Goal: Task Accomplishment & Management: Use online tool/utility

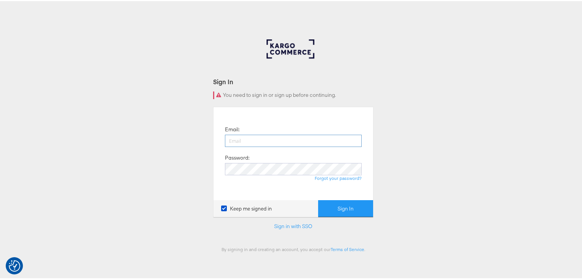
click at [232, 139] on input "email" at bounding box center [293, 139] width 137 height 12
type input "[PERSON_NAME][EMAIL_ADDRESS][PERSON_NAME][DOMAIN_NAME]"
click at [318, 199] on button "Sign In" at bounding box center [345, 207] width 55 height 17
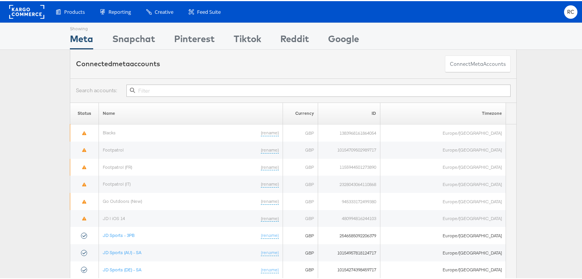
click at [148, 89] on input "text" at bounding box center [318, 89] width 384 height 12
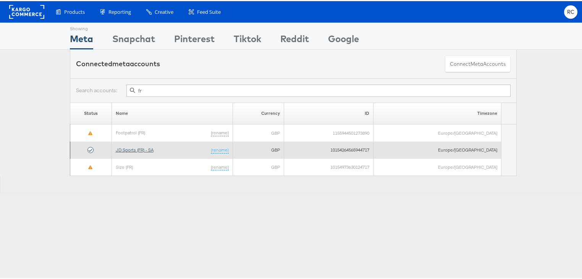
type input "fr"
click at [141, 146] on link "JD Sports (FR) - SA" at bounding box center [135, 149] width 38 height 6
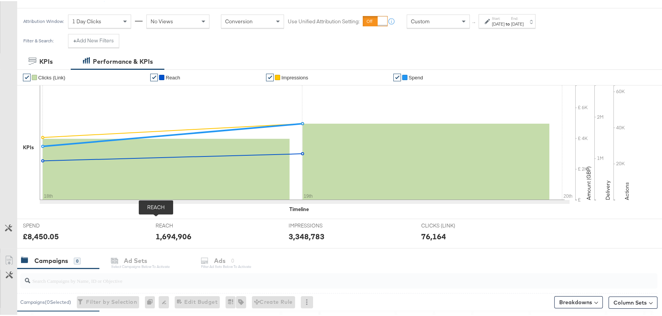
scroll to position [104, 0]
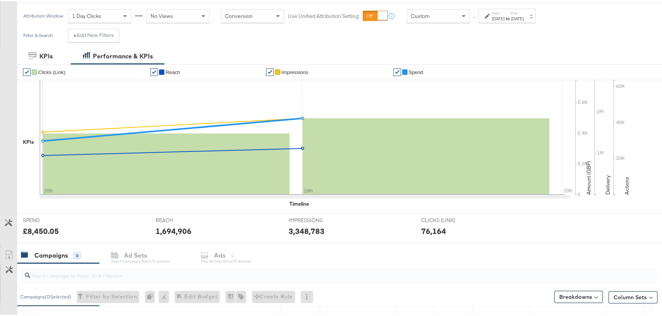
click at [70, 276] on input "search" at bounding box center [314, 271] width 569 height 15
type input "advantage"
click at [511, 16] on strong "to" at bounding box center [507, 18] width 6 height 6
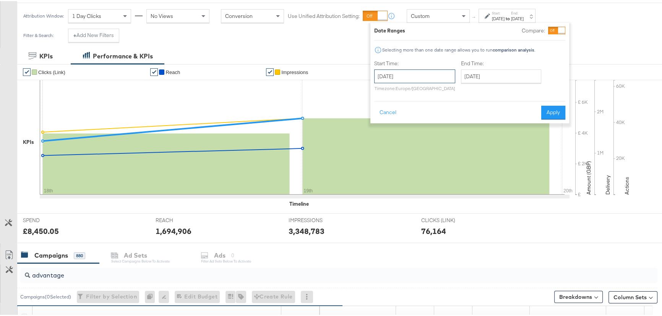
click at [428, 79] on input "August 18th 2025" at bounding box center [414, 75] width 81 height 14
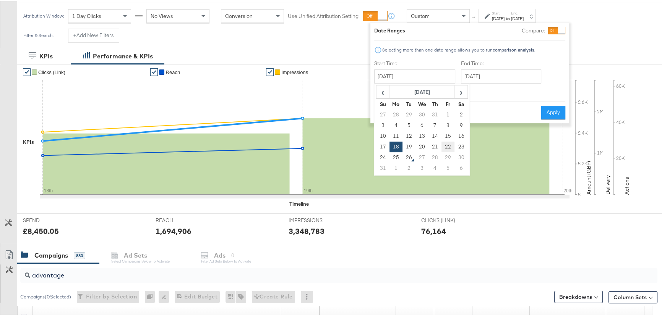
click at [450, 145] on td "22" at bounding box center [447, 146] width 13 height 11
type input "August 22nd 2025"
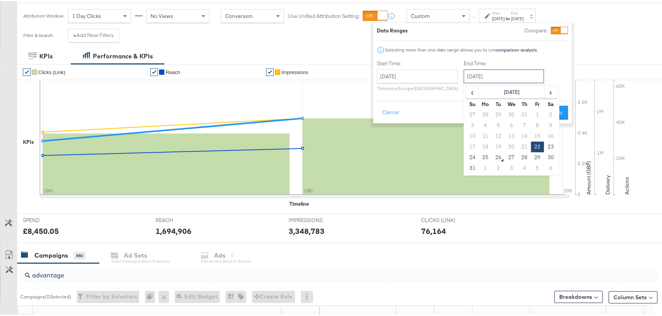
click at [493, 73] on input "August 22nd 2025" at bounding box center [504, 75] width 80 height 14
click at [485, 156] on td "25" at bounding box center [485, 156] width 13 height 11
type input "August 25th 2025"
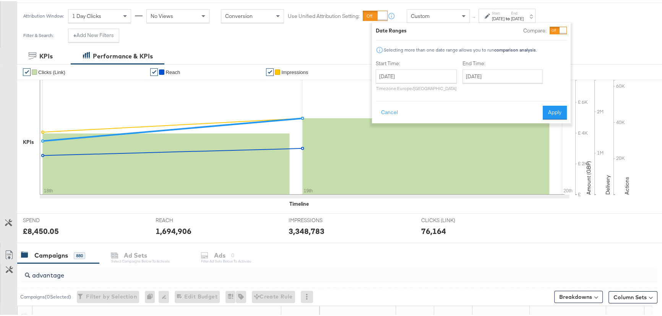
click at [557, 110] on button "Apply" at bounding box center [555, 112] width 24 height 14
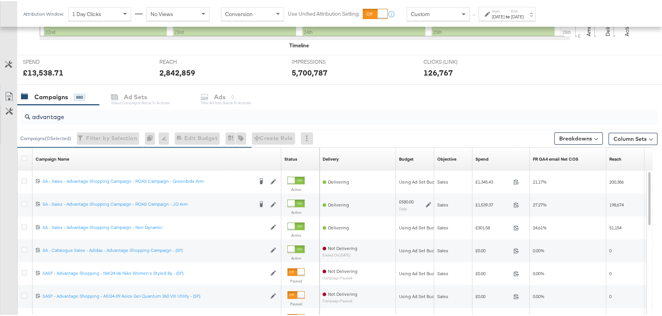
scroll to position [275, 0]
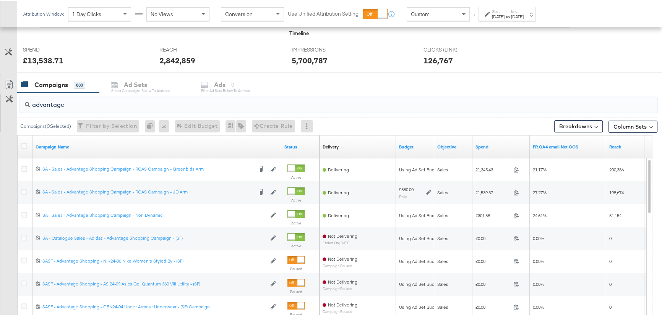
drag, startPoint x: 84, startPoint y: 105, endPoint x: 6, endPoint y: 105, distance: 77.6
click at [6, 105] on div "advantage Campaigns ( 0 Selected) Filter by Selection Filter 0 campaigns 0 Rena…" at bounding box center [328, 228] width 657 height 272
click at [65, 104] on input "advantage" at bounding box center [314, 100] width 569 height 15
drag, startPoint x: 68, startPoint y: 104, endPoint x: 9, endPoint y: 100, distance: 58.6
click at [9, 103] on div "advantage Campaigns ( 0 Selected) Filter by Selection Filter 0 campaigns 0 Rena…" at bounding box center [328, 228] width 657 height 272
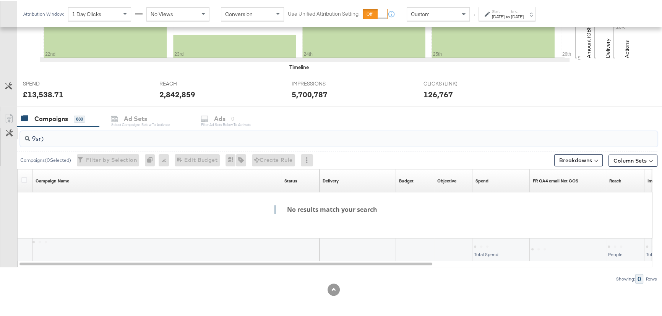
scroll to position [240, 0]
click at [36, 138] on input "9sr)" at bounding box center [314, 135] width 569 height 15
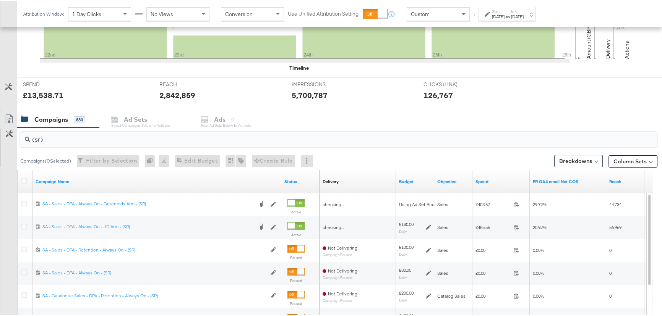
scroll to position [275, 0]
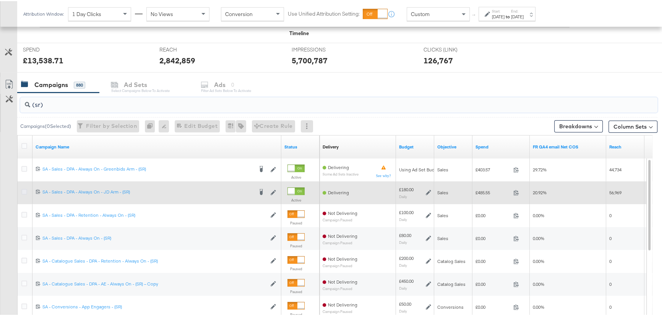
type input "(sr)"
click at [24, 188] on icon at bounding box center [24, 191] width 6 height 6
click at [0, 0] on input "checkbox" at bounding box center [0, 0] width 0 height 0
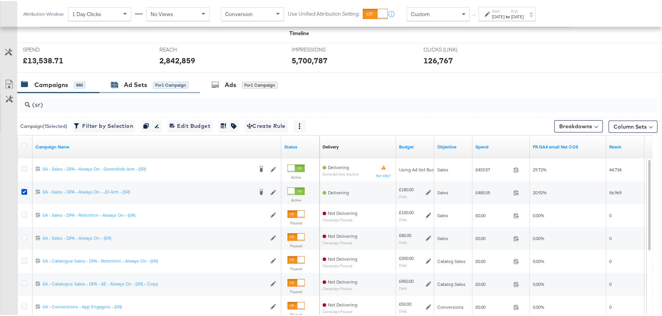
click at [154, 79] on div "Ad Sets for 1 Campaign" at bounding box center [150, 83] width 78 height 9
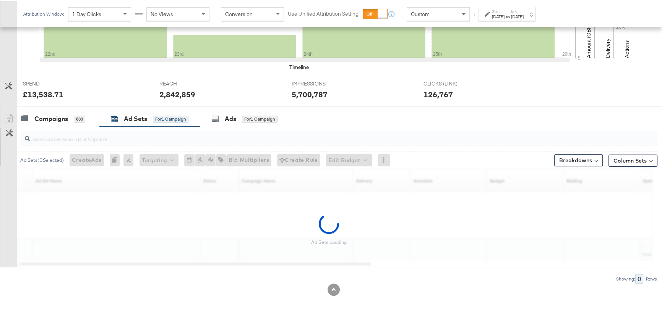
scroll to position [240, 0]
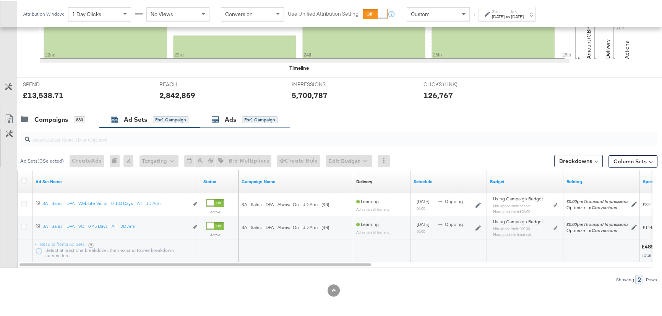
click at [219, 121] on icon at bounding box center [215, 119] width 8 height 8
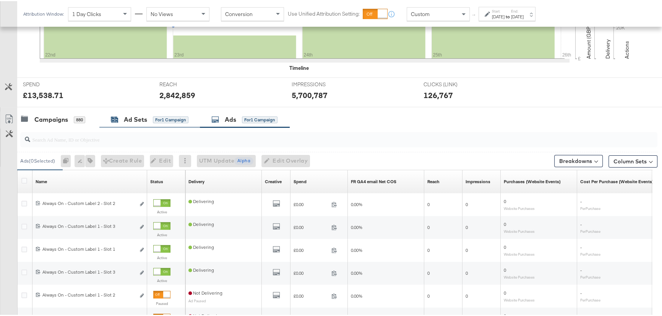
scroll to position [275, 0]
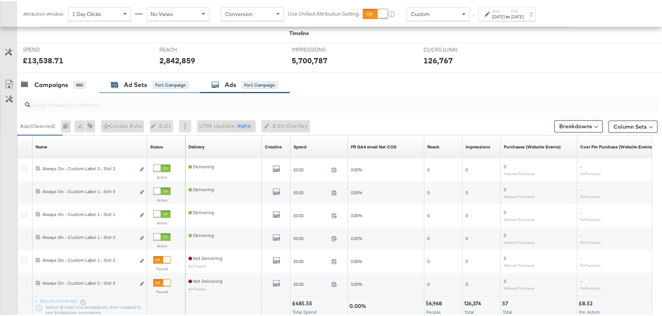
click at [130, 86] on div "Ad Sets" at bounding box center [135, 83] width 23 height 9
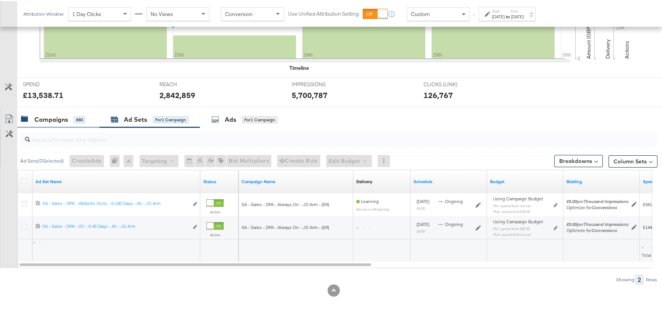
click at [52, 120] on div "Campaigns" at bounding box center [51, 118] width 34 height 9
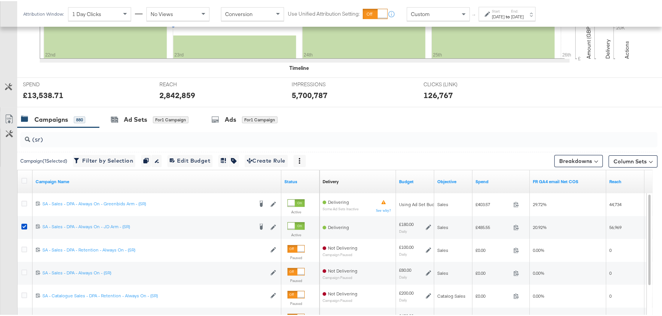
scroll to position [275, 0]
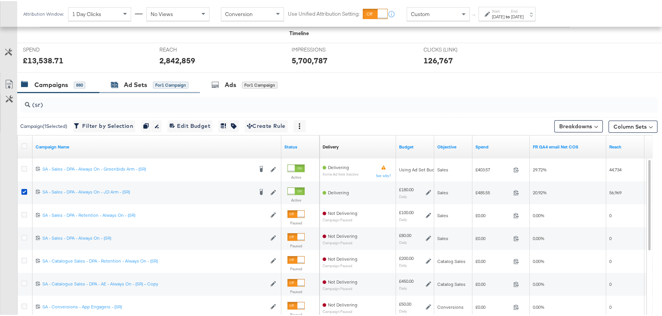
click at [169, 88] on div "Ad Sets for 1 Campaign" at bounding box center [150, 83] width 78 height 9
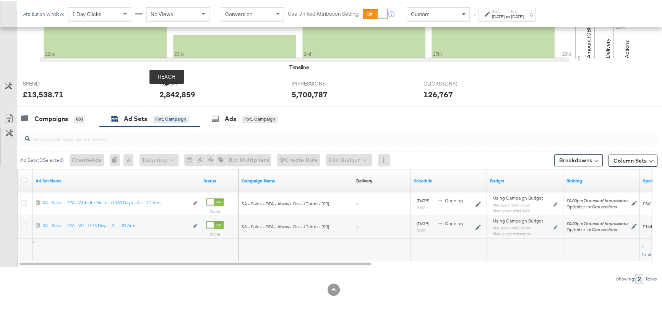
scroll to position [240, 0]
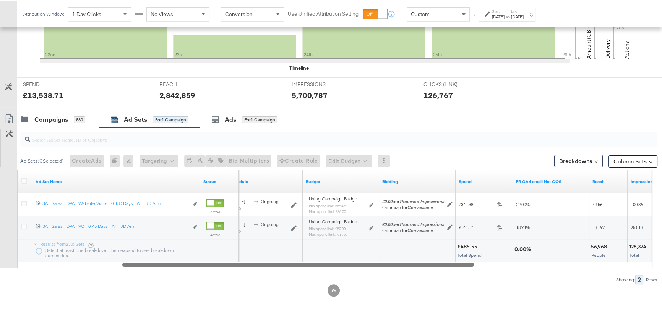
drag, startPoint x: 347, startPoint y: 263, endPoint x: 450, endPoint y: 262, distance: 102.8
click at [450, 262] on div at bounding box center [298, 263] width 352 height 6
click at [504, 13] on div "Aug 22nd 2025" at bounding box center [498, 16] width 13 height 6
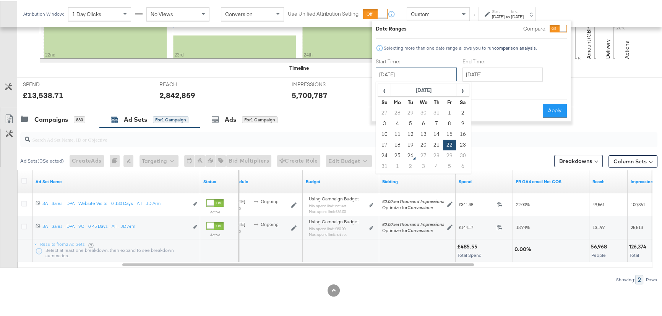
click at [424, 73] on input "August 22nd 2025" at bounding box center [416, 73] width 81 height 14
click at [396, 157] on td "25" at bounding box center [397, 154] width 13 height 11
type input "August 25th 2025"
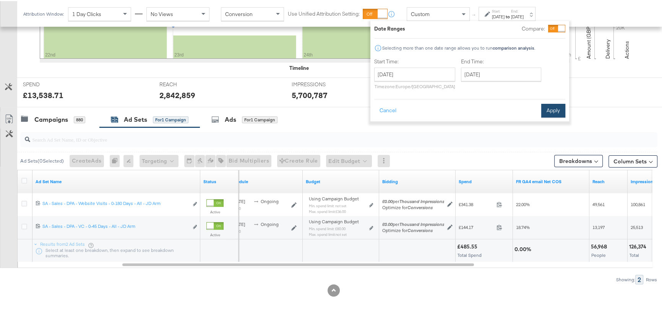
click at [554, 111] on button "Apply" at bounding box center [553, 110] width 24 height 14
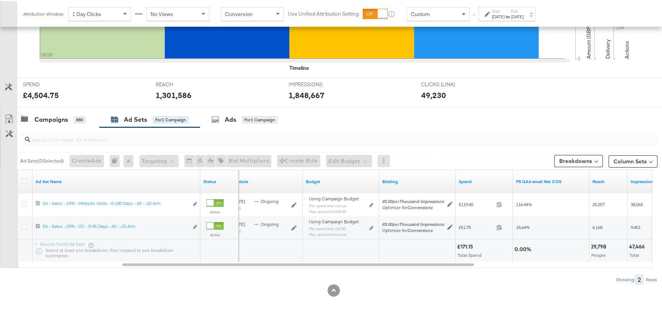
click at [486, 297] on div "KPIs Performance & KPIs Customize KPIs ✔ Clicks (Link) ✔ Reach ✔ Impressions ✔ …" at bounding box center [333, 114] width 667 height 406
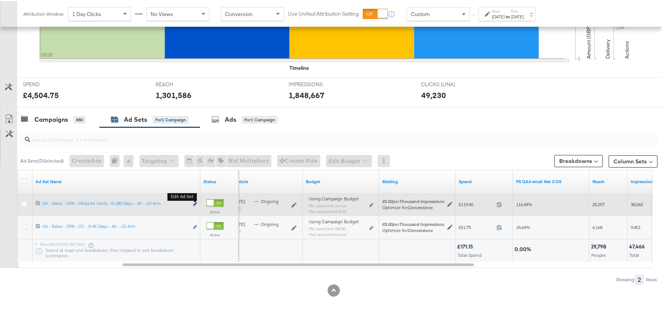
click at [194, 203] on icon "link" at bounding box center [195, 203] width 4 height 4
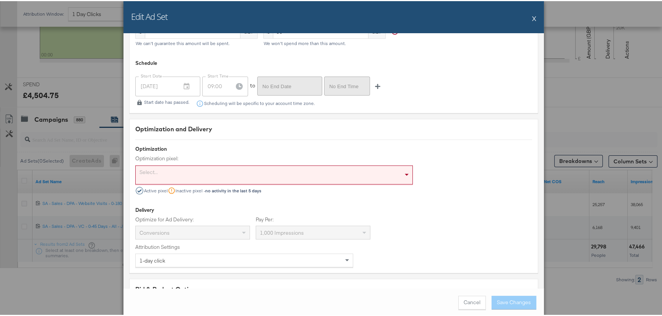
scroll to position [1667, 0]
click at [532, 15] on button "X" at bounding box center [534, 17] width 4 height 15
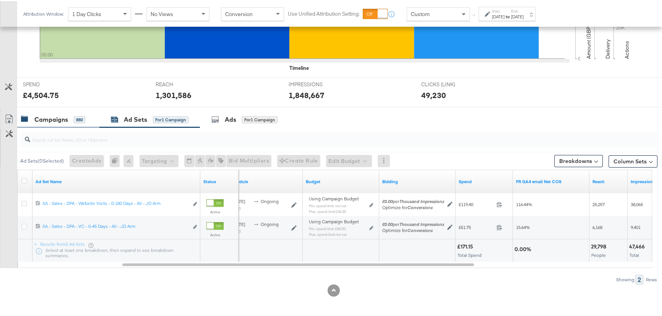
click at [59, 114] on div "Campaigns" at bounding box center [51, 118] width 34 height 9
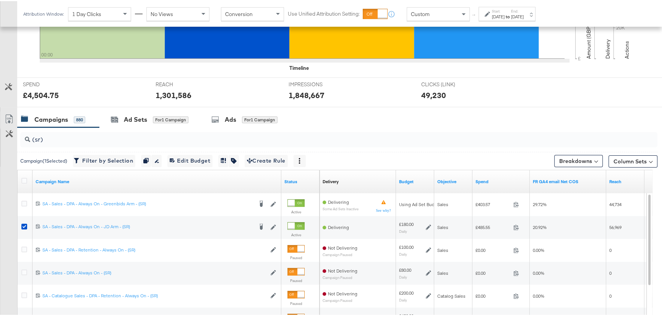
drag, startPoint x: 23, startPoint y: 225, endPoint x: 43, endPoint y: 157, distance: 71.7
click at [23, 225] on icon at bounding box center [24, 226] width 6 height 6
click at [0, 0] on input "checkbox" at bounding box center [0, 0] width 0 height 0
click at [46, 137] on input "(sr)" at bounding box center [314, 135] width 569 height 15
click at [47, 120] on div "Campaigns" at bounding box center [51, 118] width 34 height 9
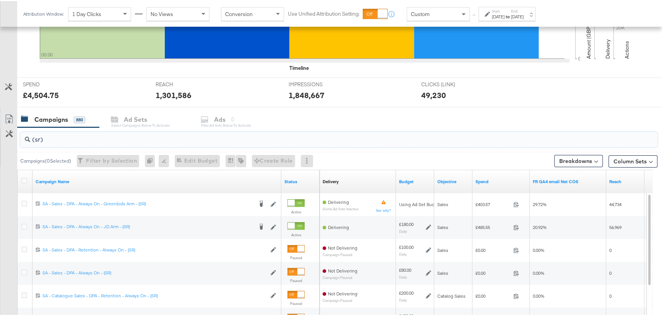
drag, startPoint x: 56, startPoint y: 137, endPoint x: 21, endPoint y: 137, distance: 34.8
click at [21, 137] on div "(sr)" at bounding box center [338, 138] width 637 height 15
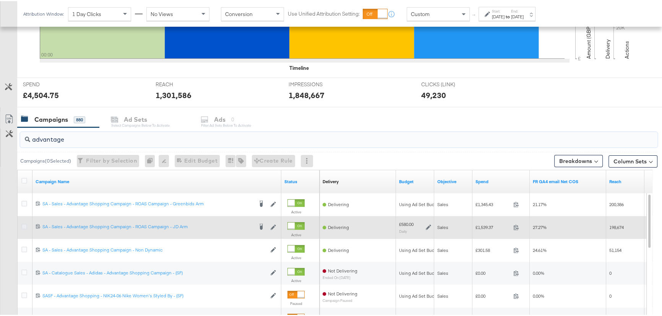
type input "advantage"
click at [23, 225] on icon at bounding box center [24, 226] width 6 height 6
click at [0, 0] on input "checkbox" at bounding box center [0, 0] width 0 height 0
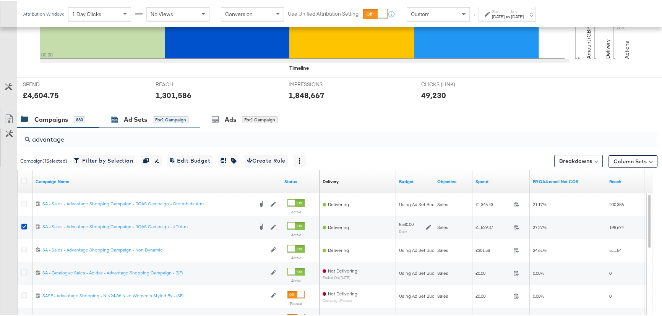
click at [132, 117] on div "Ad Sets" at bounding box center [135, 118] width 23 height 9
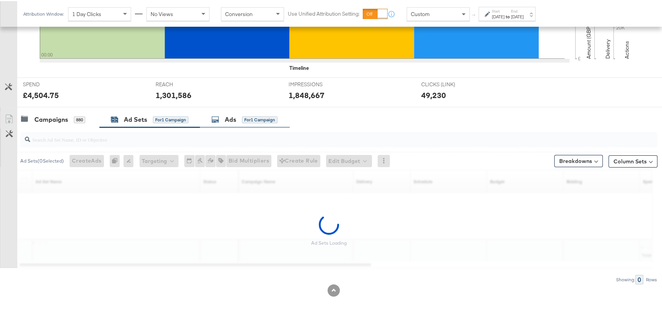
click at [219, 116] on icon at bounding box center [215, 119] width 8 height 8
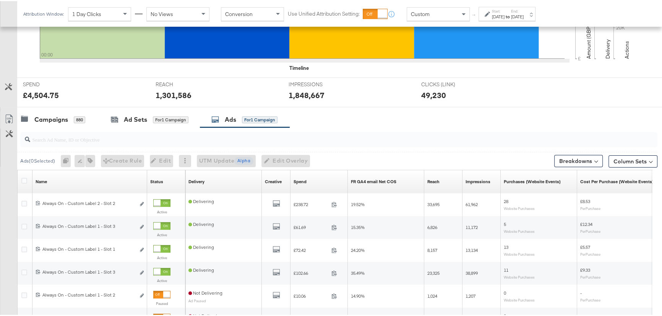
click at [509, 19] on div "Start: Aug 25th 2025 to End: Aug 25th 2025" at bounding box center [506, 13] width 57 height 14
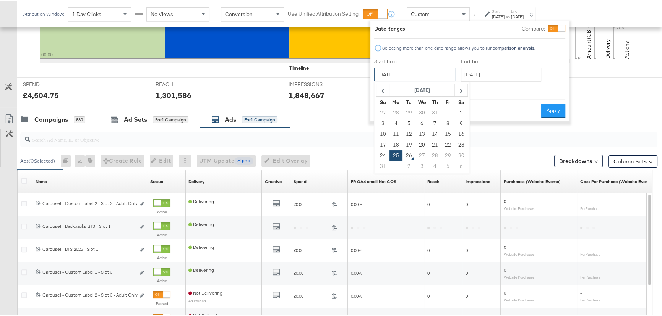
click at [409, 75] on input "August 25th 2025" at bounding box center [414, 73] width 81 height 14
click at [380, 155] on td "24" at bounding box center [382, 154] width 13 height 11
type input "August 24th 2025"
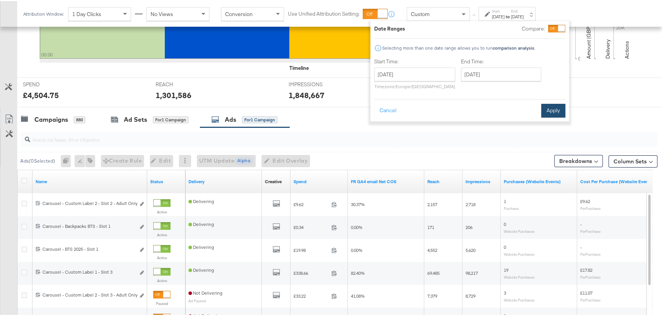
click at [548, 107] on button "Apply" at bounding box center [553, 110] width 24 height 14
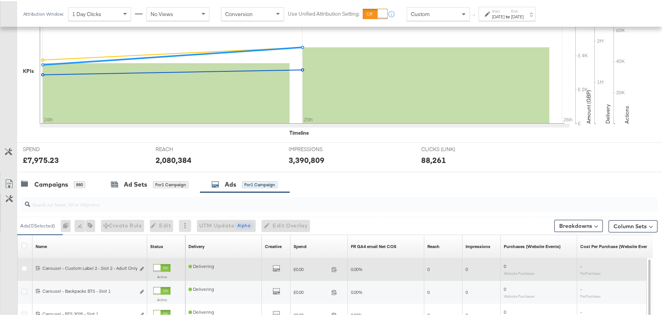
scroll to position [240, 0]
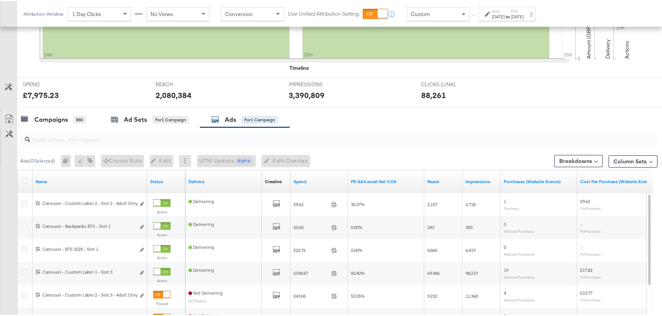
click at [504, 13] on div "Aug 24th 2025" at bounding box center [498, 16] width 13 height 6
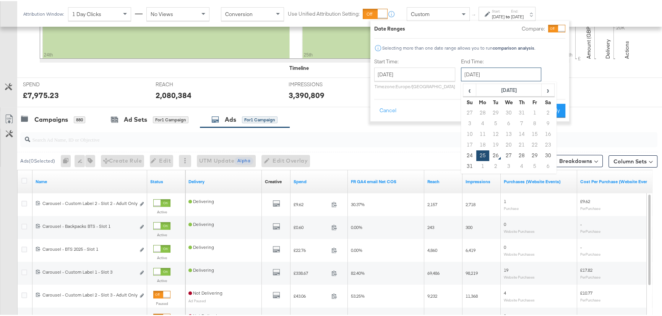
click at [503, 77] on input "August 25th 2025" at bounding box center [501, 73] width 80 height 14
click at [470, 155] on td "24" at bounding box center [469, 154] width 13 height 11
type input "August 24th 2025"
click at [561, 108] on button "Apply" at bounding box center [553, 110] width 24 height 14
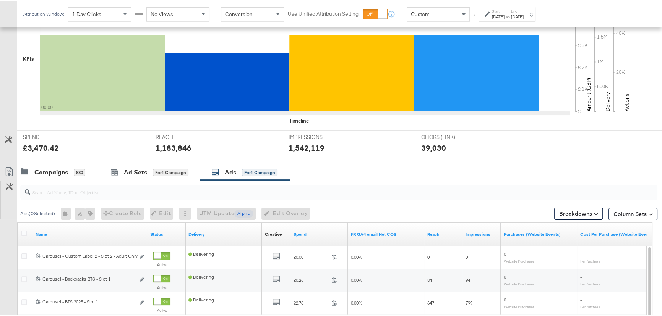
scroll to position [275, 0]
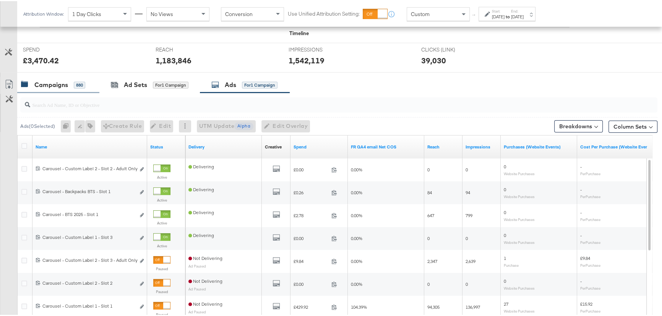
click at [62, 83] on div "Campaigns" at bounding box center [51, 83] width 34 height 9
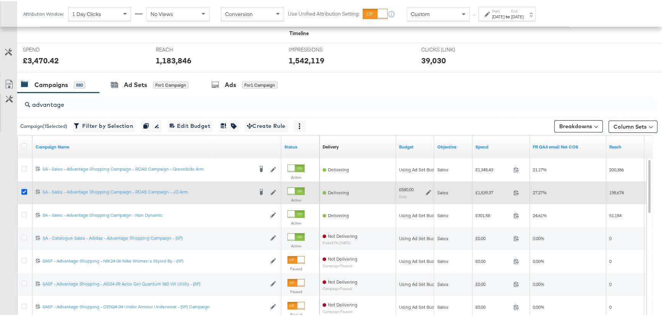
click at [21, 191] on icon at bounding box center [24, 191] width 6 height 6
click at [0, 0] on input "checkbox" at bounding box center [0, 0] width 0 height 0
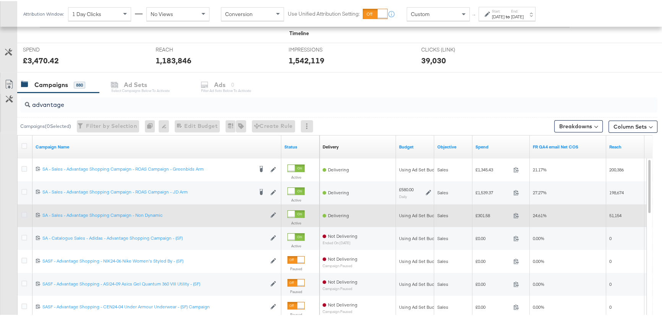
click at [23, 214] on icon at bounding box center [24, 214] width 6 height 6
click at [0, 0] on input "checkbox" at bounding box center [0, 0] width 0 height 0
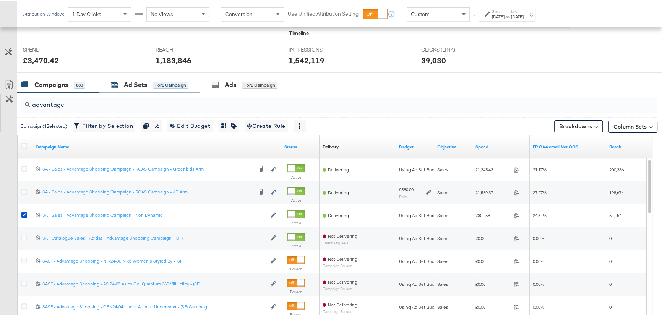
click at [135, 84] on div "Ad Sets" at bounding box center [135, 83] width 23 height 9
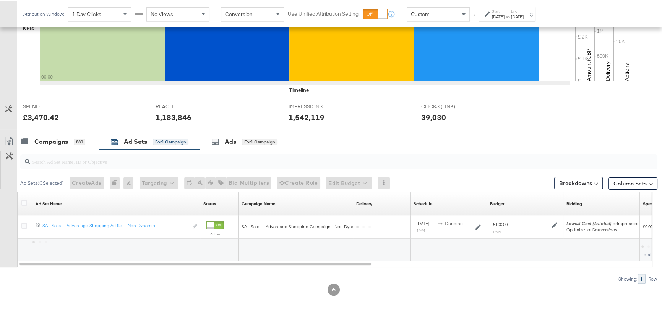
scroll to position [217, 0]
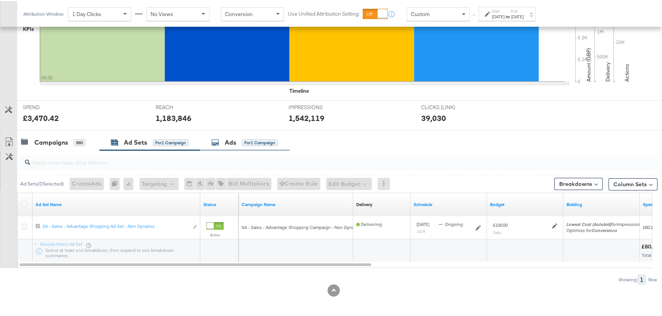
click at [235, 139] on div "Ads" at bounding box center [230, 141] width 11 height 9
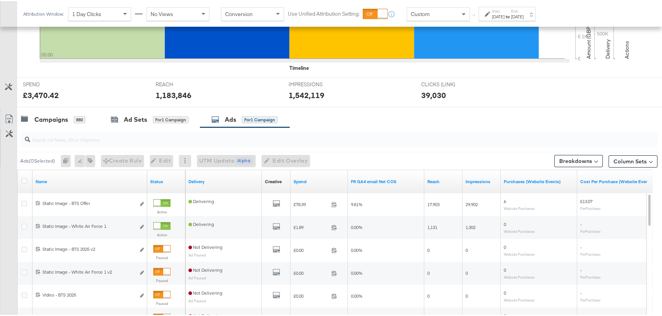
scroll to position [275, 0]
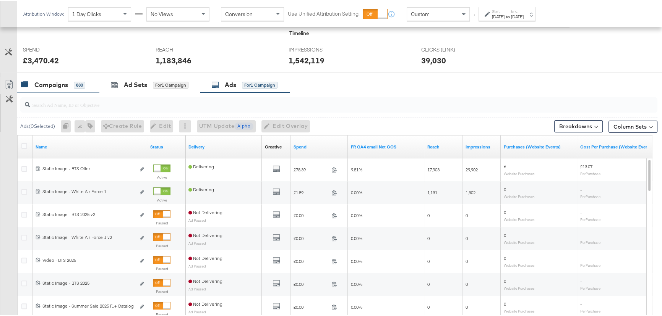
click at [48, 83] on div "Campaigns" at bounding box center [51, 83] width 34 height 9
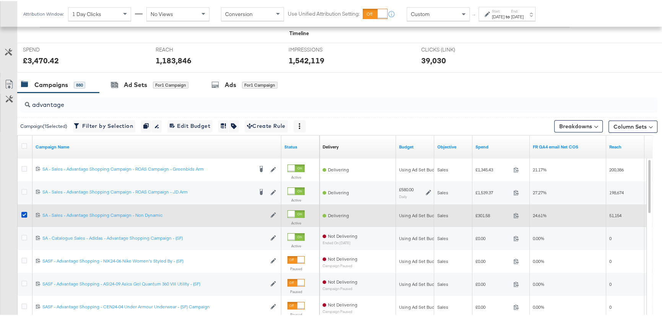
click at [26, 211] on icon at bounding box center [24, 214] width 6 height 6
click at [0, 0] on input "checkbox" at bounding box center [0, 0] width 0 height 0
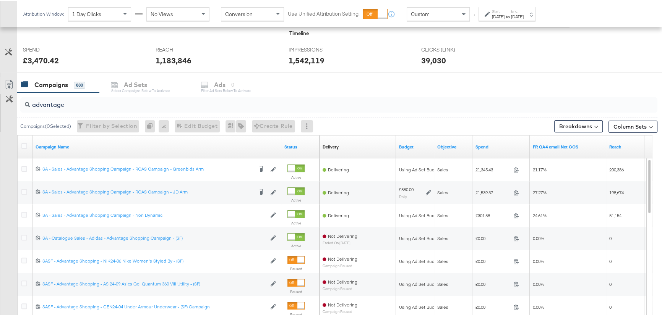
click at [524, 14] on div "Aug 24th 2025" at bounding box center [517, 16] width 13 height 6
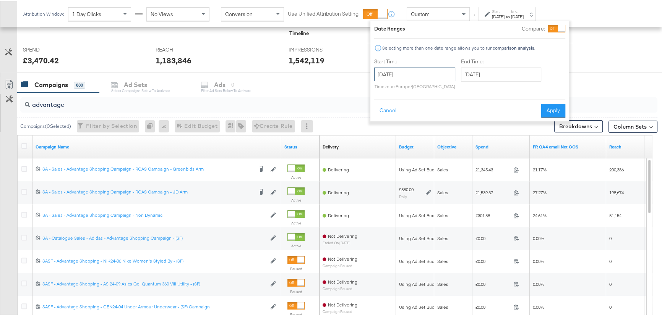
click at [407, 71] on input "August 24th 2025" at bounding box center [414, 73] width 81 height 14
click at [396, 152] on td "25" at bounding box center [395, 154] width 13 height 11
type input "August 25th 2025"
click at [546, 114] on button "Apply" at bounding box center [553, 110] width 24 height 14
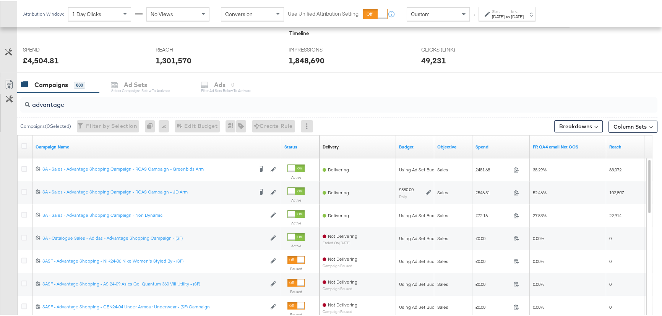
click at [531, 21] on div "Attribution Window: 1 Day Clicks No Views Conversion Use Unified Attribution Se…" at bounding box center [281, 13] width 528 height 26
click at [524, 10] on label "End:" at bounding box center [517, 10] width 13 height 5
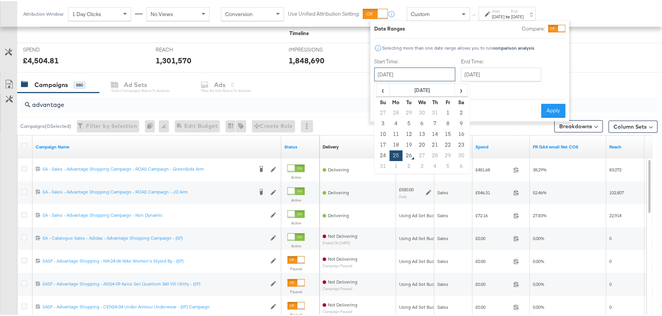
click at [410, 73] on input "August 25th 2025" at bounding box center [414, 73] width 81 height 14
click at [377, 157] on td "24" at bounding box center [382, 154] width 13 height 11
type input "August 24th 2025"
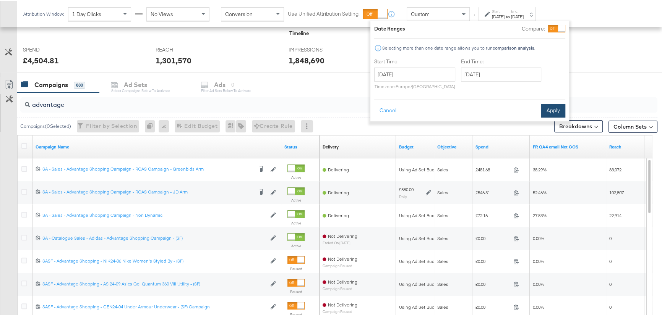
click at [545, 110] on button "Apply" at bounding box center [553, 110] width 24 height 14
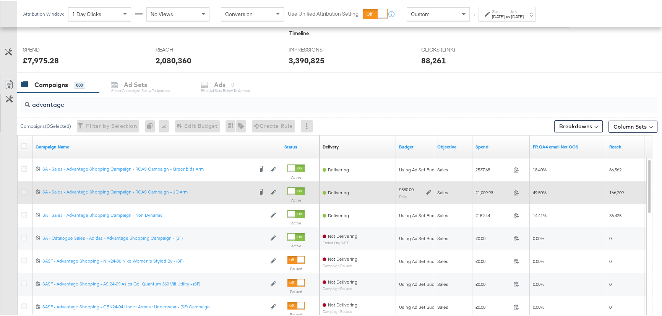
click at [24, 190] on icon at bounding box center [24, 191] width 6 height 6
click at [0, 0] on input "checkbox" at bounding box center [0, 0] width 0 height 0
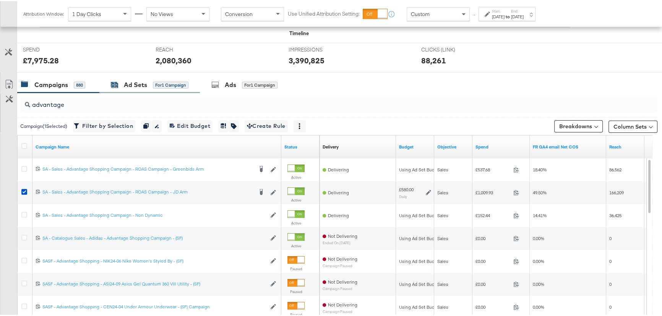
click at [141, 80] on div "Ad Sets" at bounding box center [135, 83] width 23 height 9
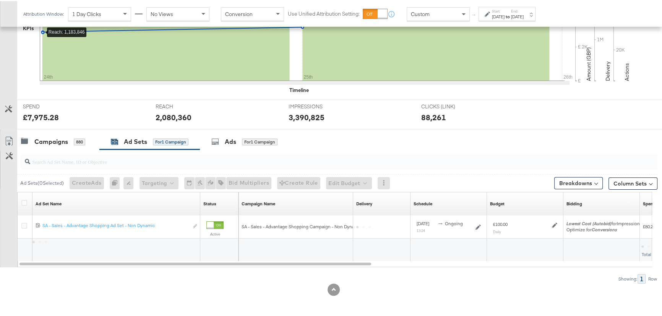
scroll to position [217, 0]
click at [504, 11] on label "Start:" at bounding box center [498, 10] width 13 height 5
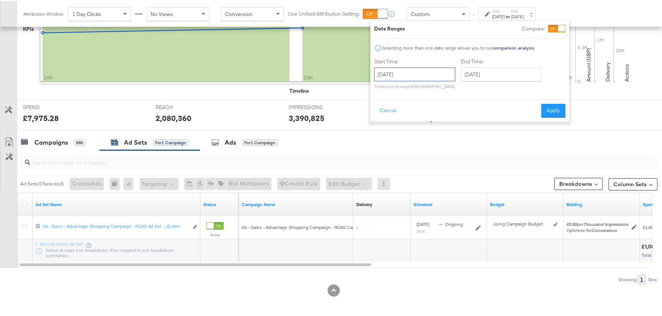
click at [417, 73] on input "August 24th 2025" at bounding box center [414, 73] width 81 height 14
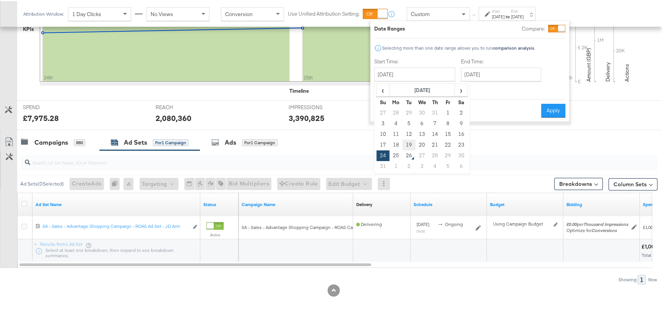
click at [412, 142] on td "19" at bounding box center [408, 144] width 13 height 11
type input "August 19th 2025"
click at [496, 80] on div "End Time: August 25th 2025 ‹ August 2025 › Su Mo Tu We Th Fr Sa 27 28 29 30 31 …" at bounding box center [502, 74] width 83 height 35
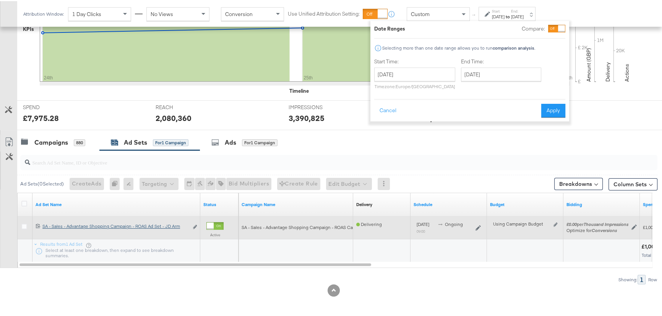
click at [548, 111] on button "Apply" at bounding box center [553, 110] width 24 height 14
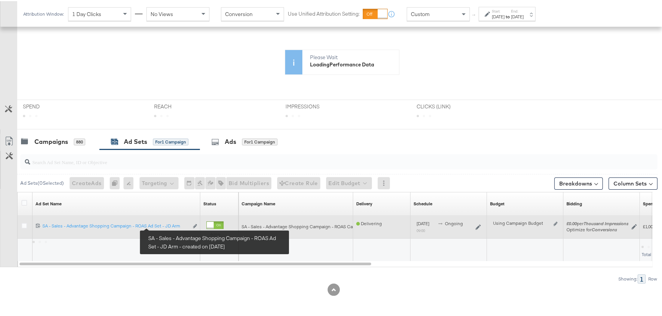
scroll to position [152, 0]
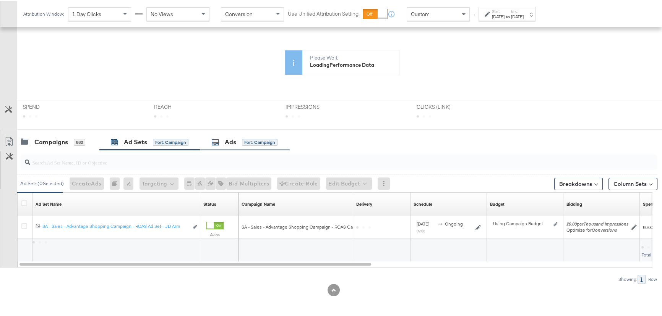
click at [236, 137] on div "Ads" at bounding box center [230, 141] width 11 height 9
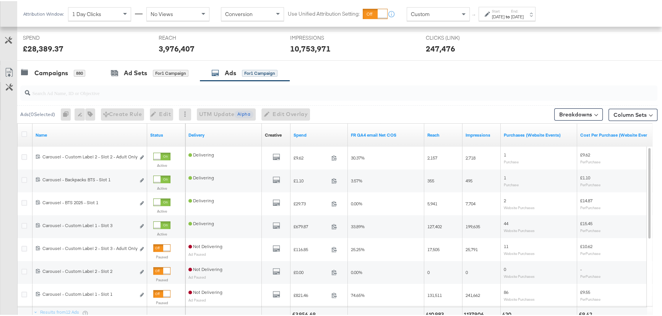
scroll to position [217, 0]
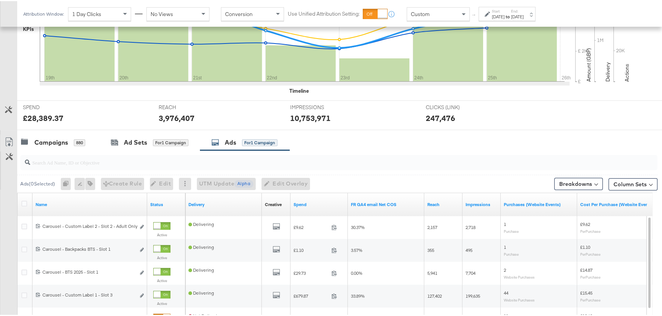
click at [524, 11] on label "End:" at bounding box center [517, 10] width 13 height 5
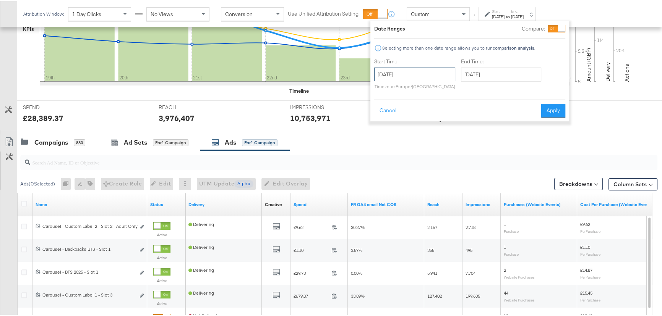
click at [445, 71] on input "August 19th 2025" at bounding box center [414, 73] width 81 height 14
click at [423, 144] on td "20" at bounding box center [421, 144] width 13 height 11
click at [425, 69] on input "August 20th 2025" at bounding box center [414, 73] width 81 height 14
click at [433, 144] on td "21" at bounding box center [434, 144] width 13 height 11
type input "August 21st 2025"
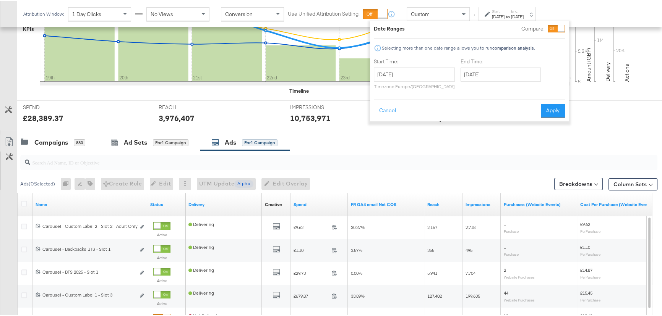
drag, startPoint x: 546, startPoint y: 111, endPoint x: 502, endPoint y: 180, distance: 81.9
click at [546, 111] on button "Apply" at bounding box center [553, 110] width 24 height 14
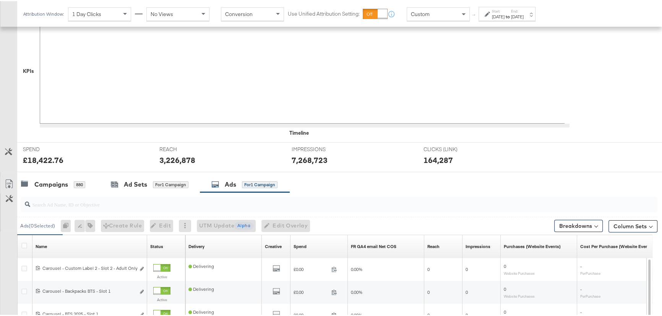
scroll to position [287, 0]
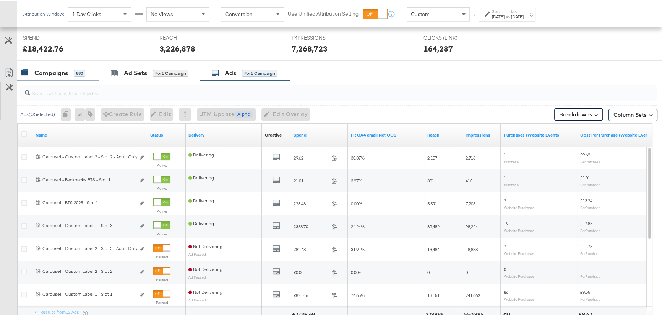
click at [47, 68] on div "Campaigns" at bounding box center [51, 72] width 34 height 9
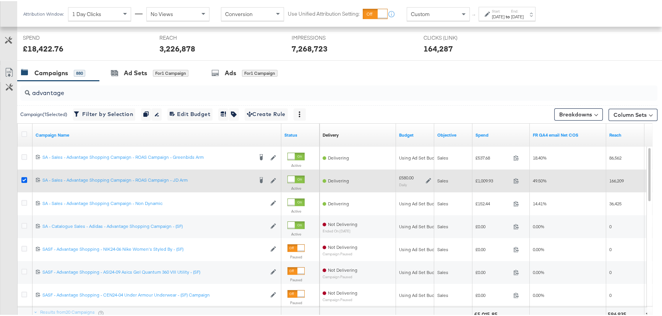
click at [24, 181] on icon at bounding box center [24, 179] width 6 height 6
click at [0, 0] on input "checkbox" at bounding box center [0, 0] width 0 height 0
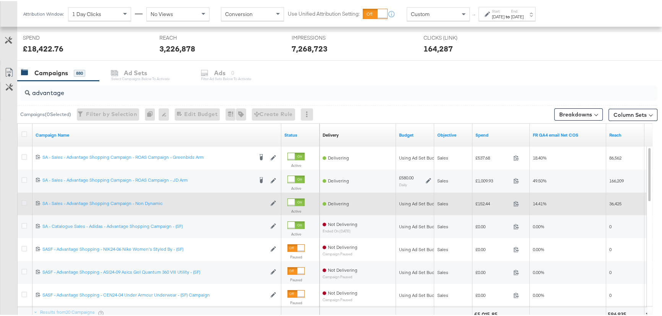
click at [23, 201] on icon at bounding box center [24, 202] width 6 height 6
click at [0, 0] on input "checkbox" at bounding box center [0, 0] width 0 height 0
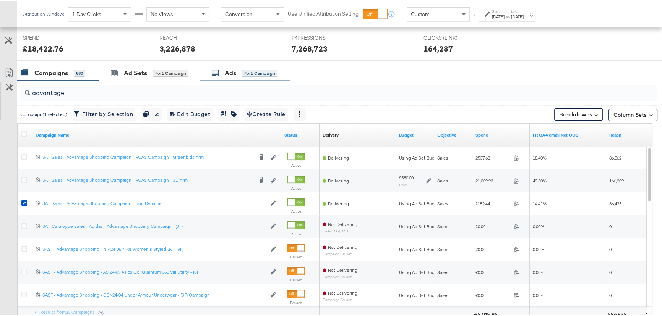
click at [220, 74] on div "Ads for 1 Campaign" at bounding box center [244, 72] width 66 height 9
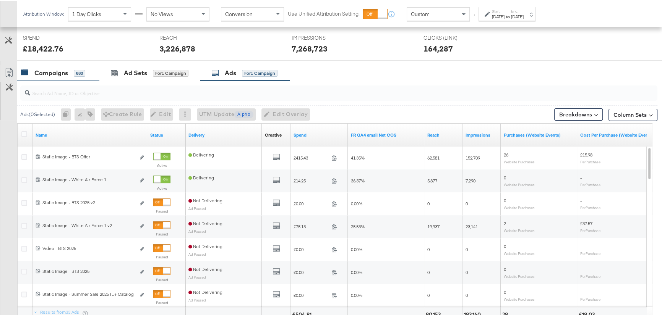
click at [60, 69] on div "Campaigns" at bounding box center [51, 72] width 34 height 9
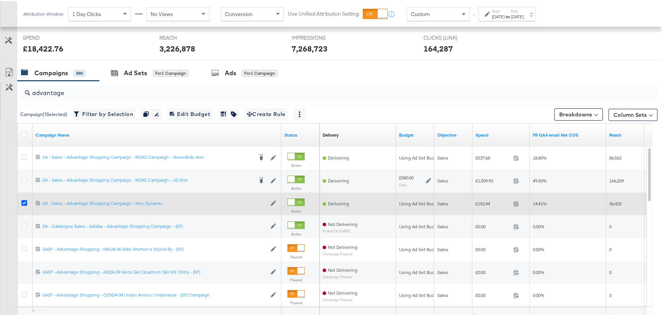
click at [24, 203] on icon at bounding box center [24, 202] width 6 height 6
click at [0, 0] on input "checkbox" at bounding box center [0, 0] width 0 height 0
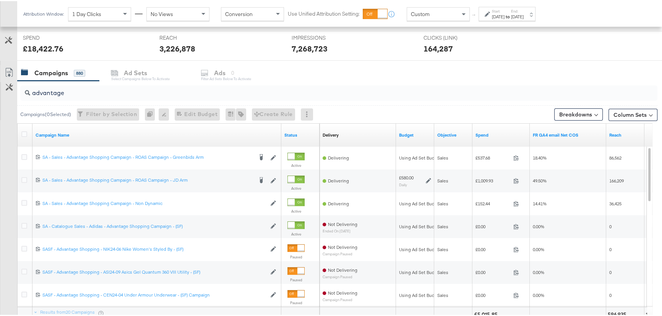
click at [76, 97] on div "advantage" at bounding box center [338, 91] width 637 height 15
drag, startPoint x: 74, startPoint y: 93, endPoint x: 12, endPoint y: 90, distance: 61.6
click at [12, 90] on div "advantage Campaigns ( 0 Selected) Filter by Selection Filter 0 campaigns 0 Rena…" at bounding box center [328, 216] width 657 height 272
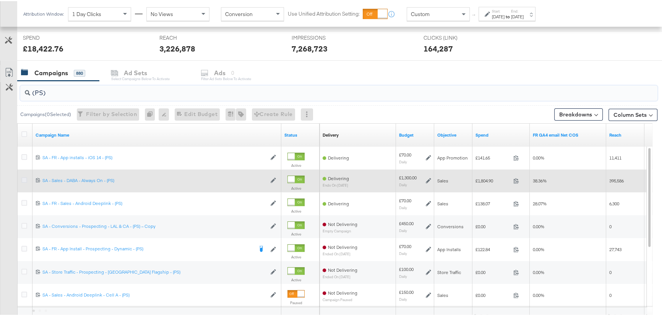
type input "(PS)"
click at [23, 179] on icon at bounding box center [24, 179] width 6 height 6
click at [0, 0] on input "checkbox" at bounding box center [0, 0] width 0 height 0
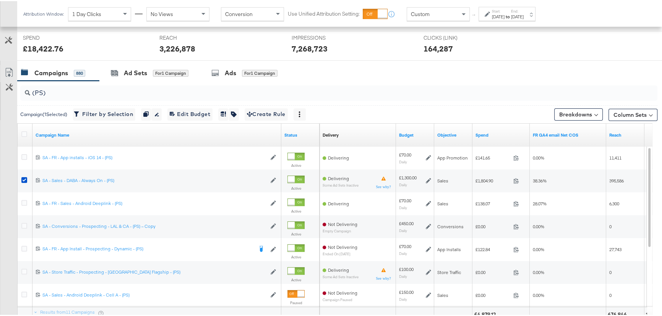
click at [140, 63] on div at bounding box center [333, 63] width 667 height 6
click at [140, 68] on div "Ad Sets" at bounding box center [135, 72] width 23 height 9
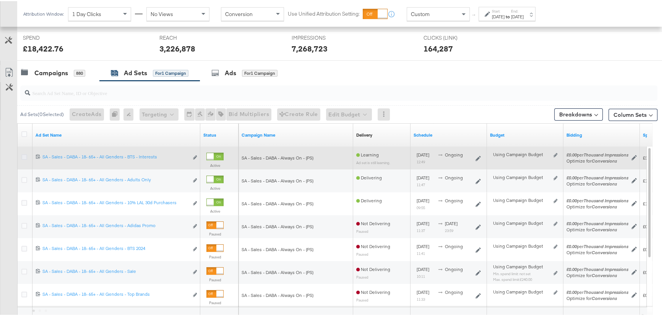
click at [26, 156] on icon at bounding box center [24, 156] width 6 height 6
click at [0, 0] on input "checkbox" at bounding box center [0, 0] width 0 height 0
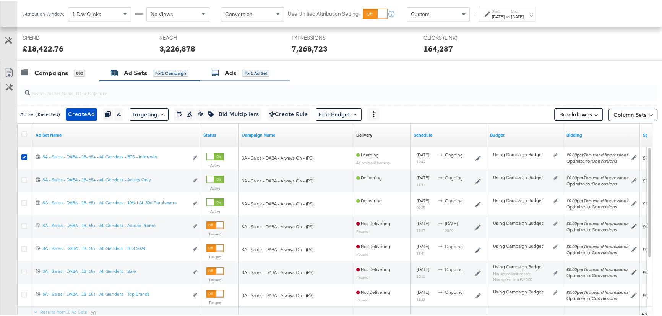
click at [228, 73] on div "Ads" at bounding box center [230, 72] width 11 height 9
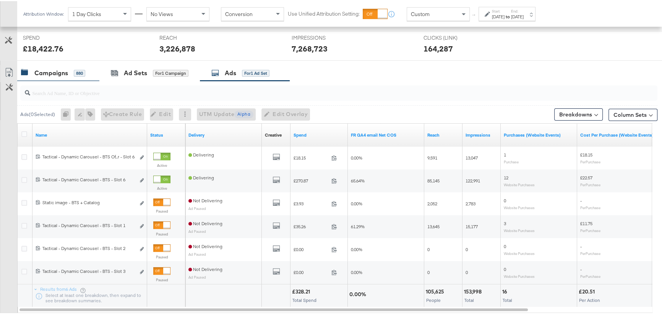
click at [36, 75] on div "Campaigns" at bounding box center [51, 72] width 34 height 9
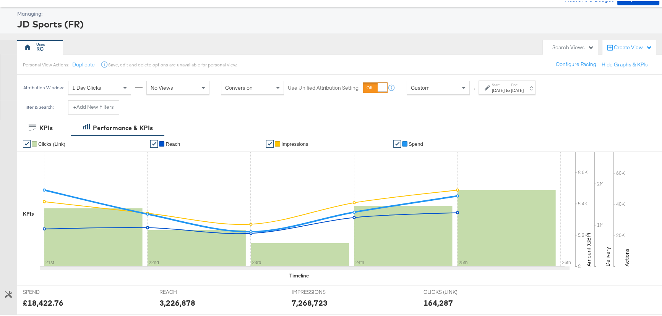
scroll to position [0, 0]
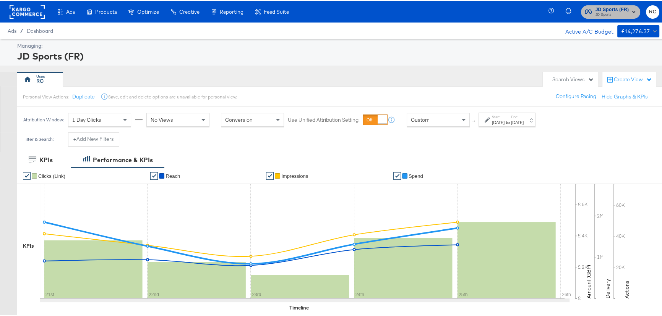
click at [601, 11] on span "JD Sports" at bounding box center [612, 14] width 34 height 6
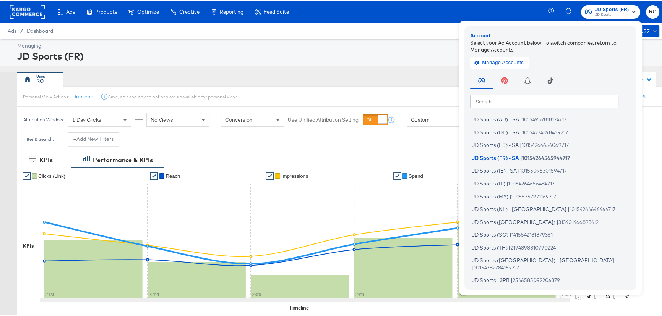
click at [493, 99] on input "text" at bounding box center [544, 100] width 148 height 14
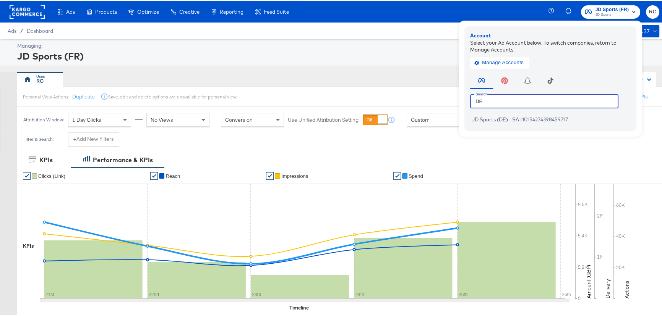
type input "DE"
click at [512, 124] on div "Account Select your Ad Account below. To switch companies, return to Manage Acc…" at bounding box center [550, 77] width 172 height 105
click at [515, 122] on li "JD Sports (DE) - SA | 10154274398459717" at bounding box center [552, 118] width 164 height 11
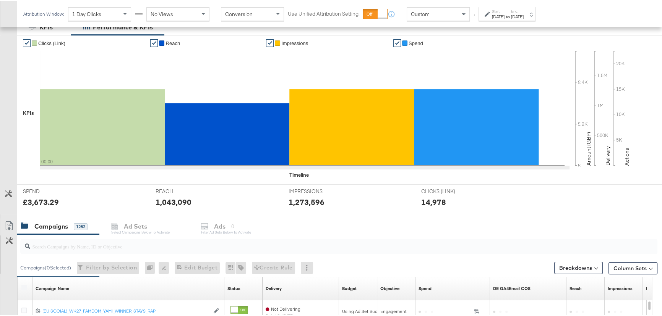
scroll to position [243, 0]
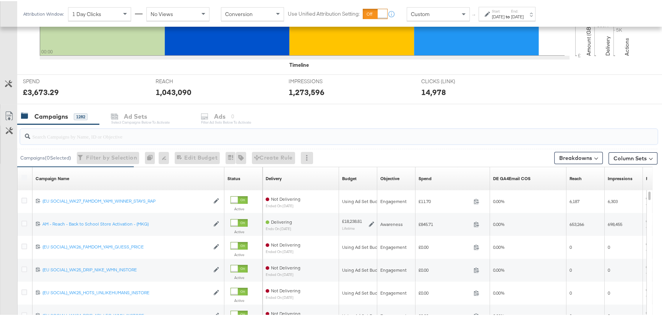
click at [50, 137] on input "search" at bounding box center [314, 132] width 569 height 15
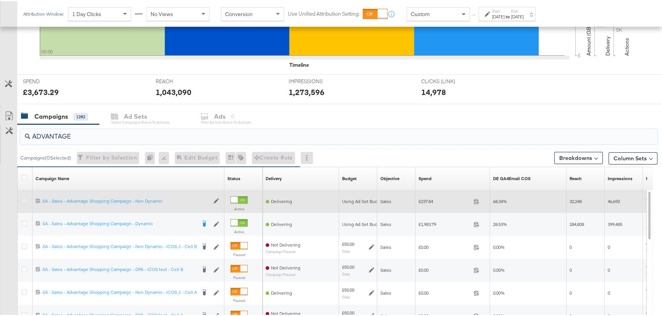
type input "ADVANTAGE"
click at [23, 199] on icon at bounding box center [24, 200] width 6 height 6
click at [0, 0] on input "checkbox" at bounding box center [0, 0] width 0 height 0
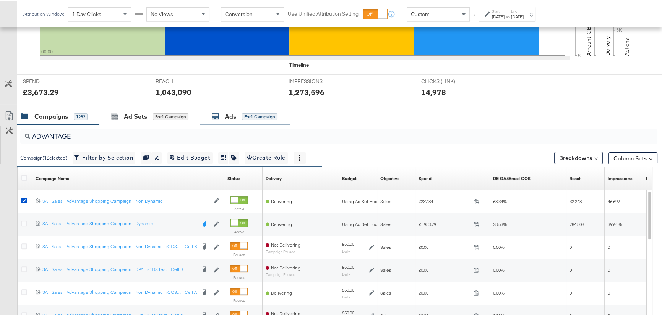
click at [224, 112] on div "Ads for 1 Campaign" at bounding box center [244, 115] width 66 height 9
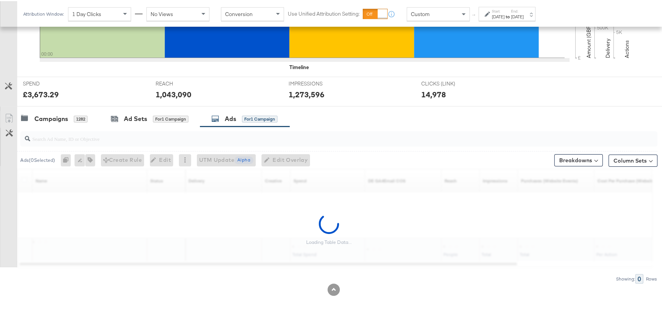
scroll to position [240, 0]
click at [524, 15] on div "Aug 21st 2025" at bounding box center [517, 16] width 13 height 6
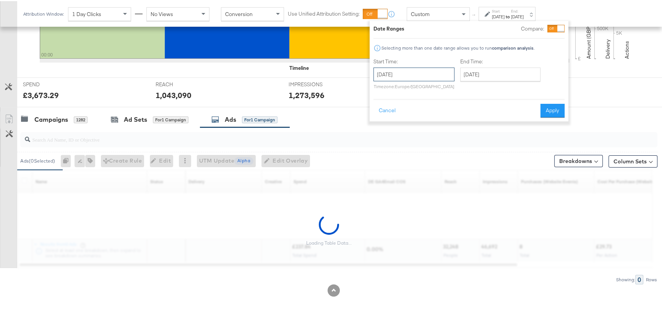
click at [428, 76] on input "August 21st 2025" at bounding box center [413, 73] width 81 height 14
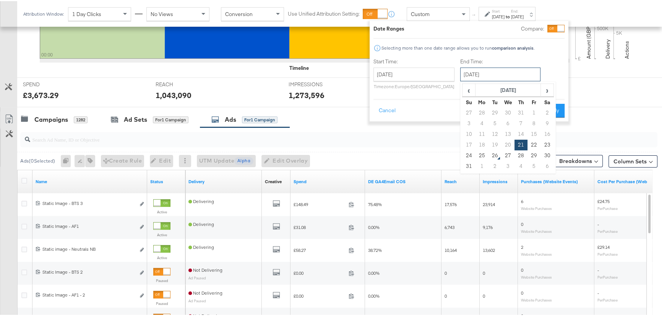
drag, startPoint x: 509, startPoint y: 70, endPoint x: 480, endPoint y: 117, distance: 55.1
click at [509, 70] on input "August 21st 2025" at bounding box center [500, 73] width 80 height 14
click at [481, 155] on td "25" at bounding box center [481, 154] width 13 height 11
type input "August 25th 2025"
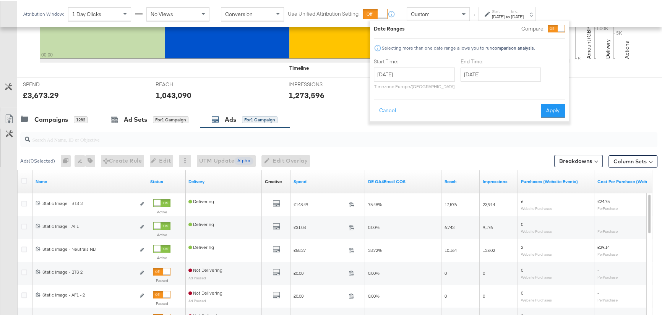
click at [545, 110] on button "Apply" at bounding box center [553, 110] width 24 height 14
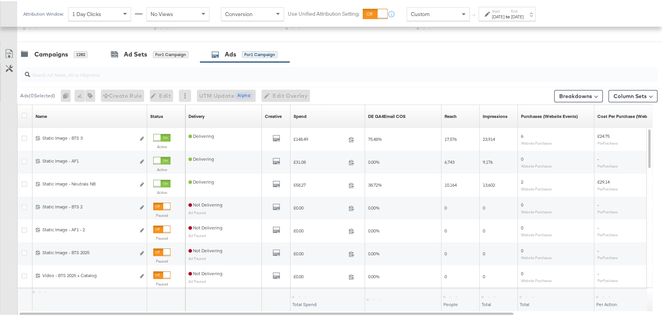
scroll to position [175, 0]
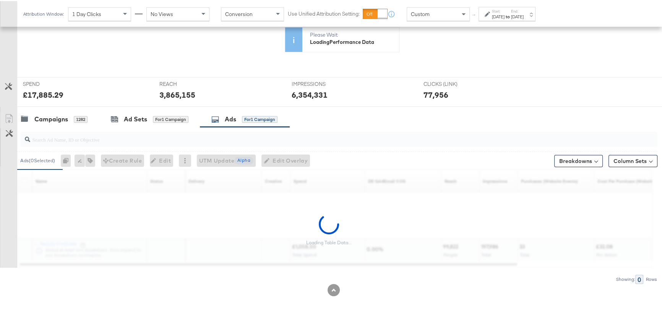
click at [504, 13] on div "Aug 21st 2025" at bounding box center [498, 16] width 13 height 6
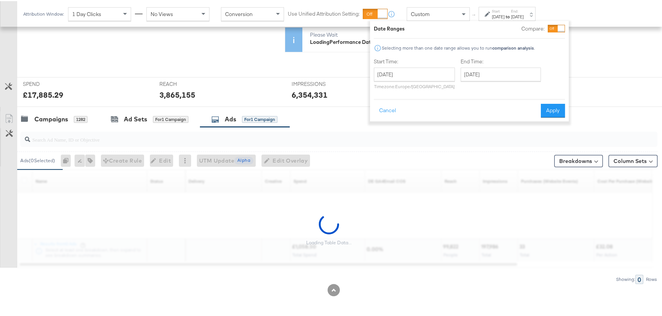
scroll to position [240, 0]
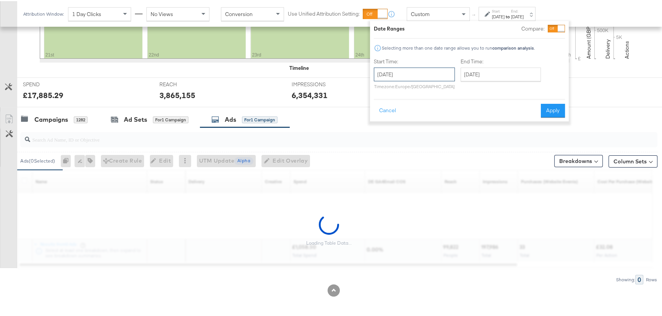
click at [402, 77] on input "August 21st 2025" at bounding box center [414, 73] width 81 height 14
click at [421, 143] on td "20" at bounding box center [421, 144] width 13 height 11
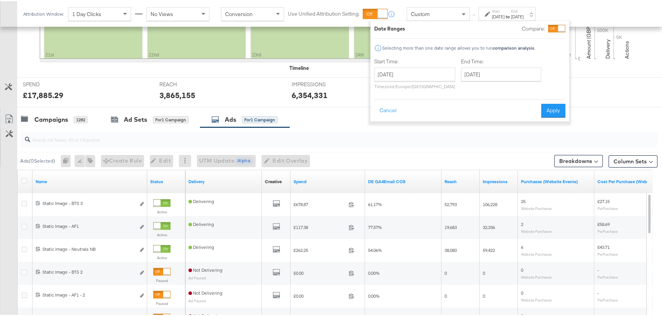
type input "August 20th 2025"
click at [548, 110] on button "Apply" at bounding box center [553, 110] width 24 height 14
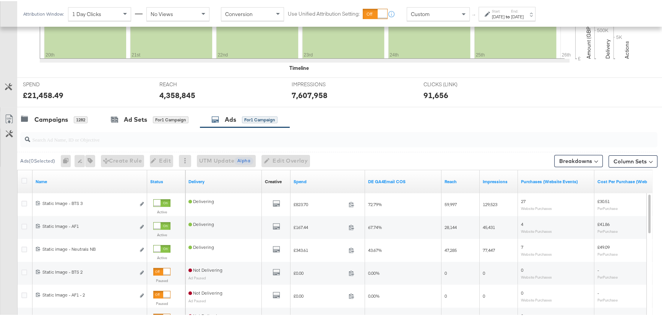
click at [524, 12] on div "Start: Aug 20th 2025 to End: Aug 25th 2025" at bounding box center [508, 13] width 32 height 11
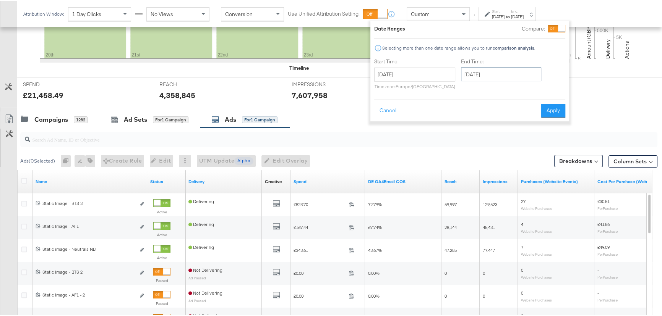
click at [476, 75] on input "August 25th 2025" at bounding box center [501, 73] width 80 height 14
click at [472, 155] on td "24" at bounding box center [469, 154] width 13 height 11
type input "August 24th 2025"
click at [555, 116] on button "Apply" at bounding box center [553, 110] width 24 height 14
